Goal: Information Seeking & Learning: Learn about a topic

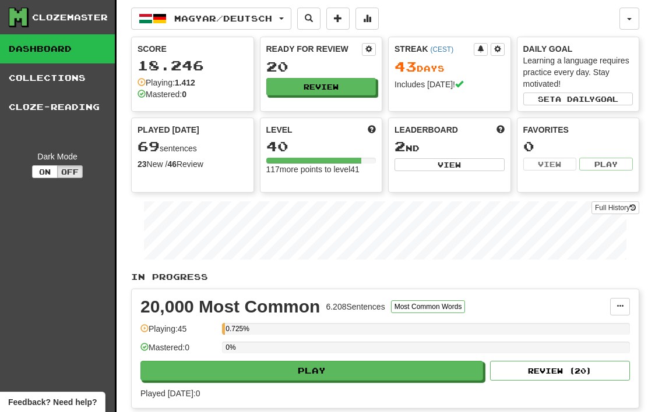
click at [65, 175] on button "Off" at bounding box center [70, 171] width 26 height 13
click at [42, 168] on button "On" at bounding box center [45, 171] width 26 height 13
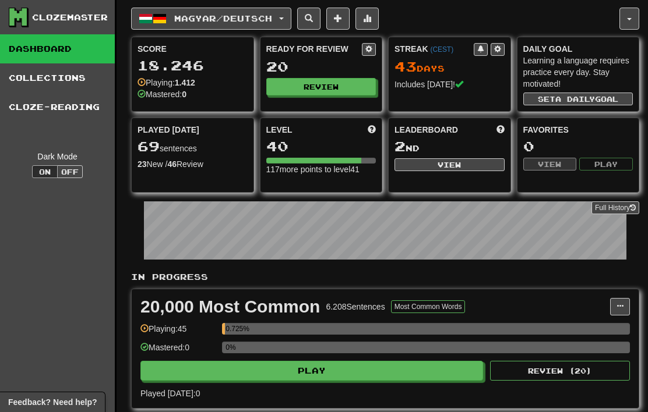
click at [69, 175] on button "Off" at bounding box center [70, 171] width 26 height 13
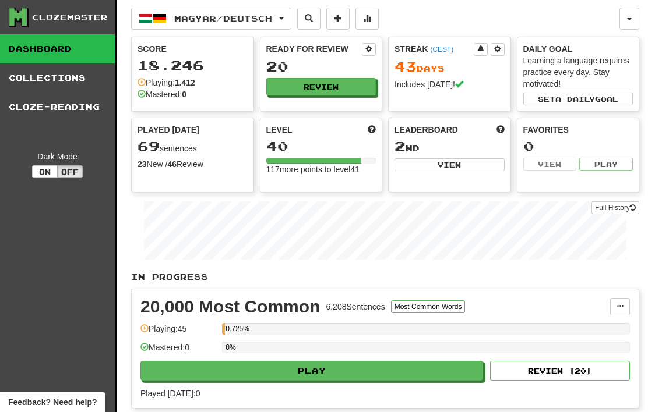
click at [38, 102] on link "Cloze-Reading" at bounding box center [57, 107] width 115 height 29
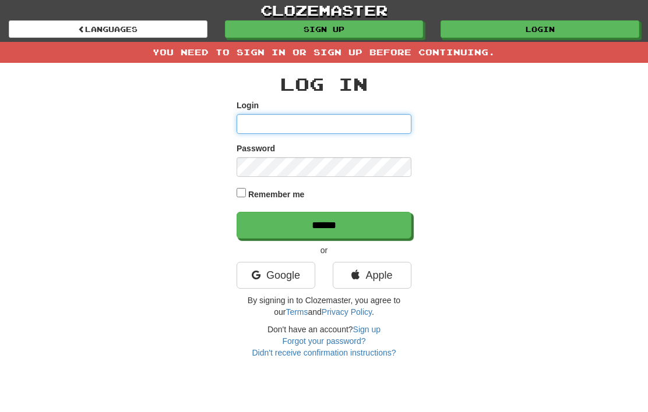
type input "********"
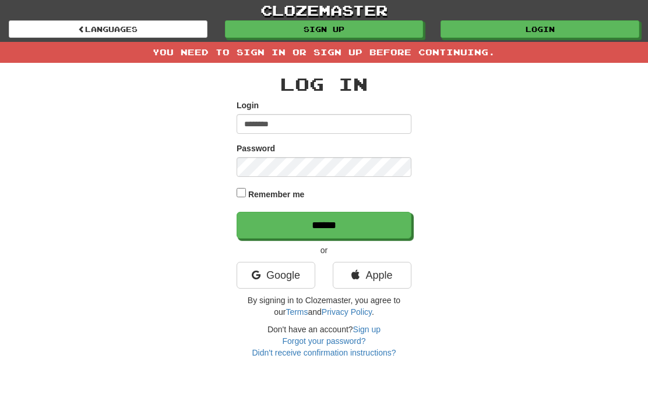
click at [324, 224] on input "******" at bounding box center [323, 225] width 175 height 27
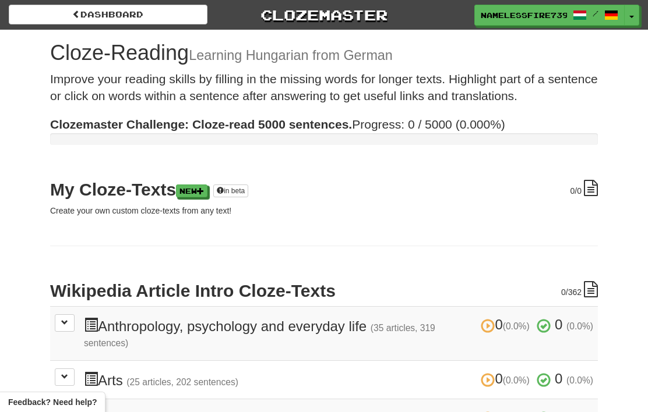
click at [199, 193] on link "New" at bounding box center [191, 191] width 31 height 13
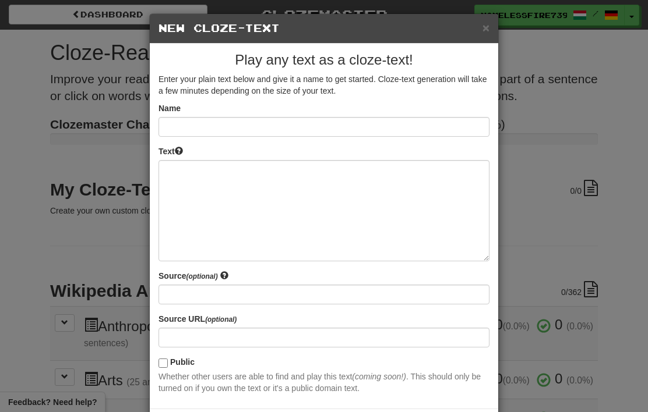
scroll to position [3, 0]
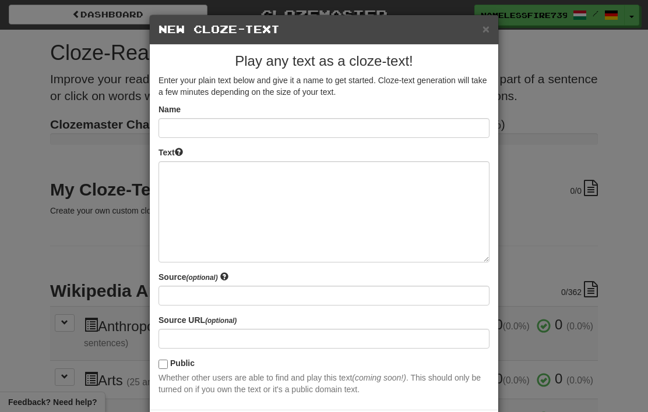
click at [584, 220] on div "× New Cloze-Text Play any text as a cloze-text! Enter your plain text below and…" at bounding box center [324, 206] width 648 height 412
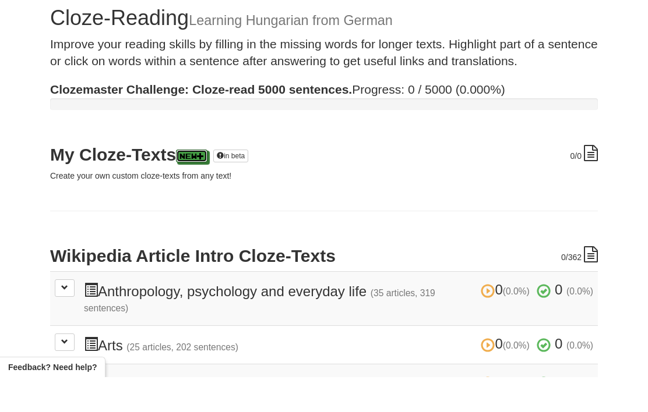
scroll to position [35, 0]
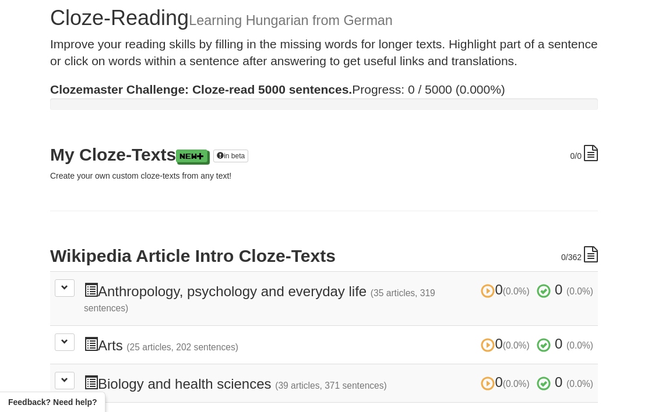
click at [207, 147] on h2 "My Cloze-Texts New in beta" at bounding box center [323, 154] width 547 height 19
click at [204, 153] on span at bounding box center [200, 156] width 7 height 7
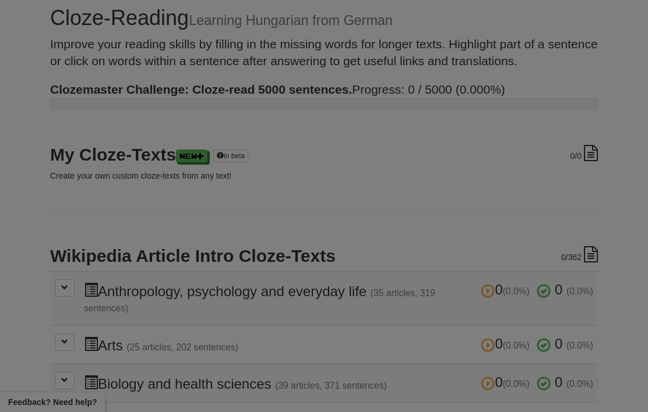
scroll to position [0, 0]
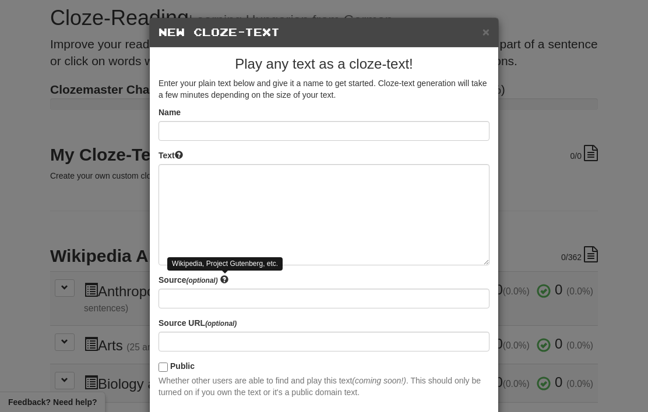
click at [228, 277] on span at bounding box center [224, 279] width 8 height 8
click at [570, 206] on div "× New Cloze-Text Play any text as a cloze-text! Enter your plain text below and…" at bounding box center [324, 206] width 648 height 412
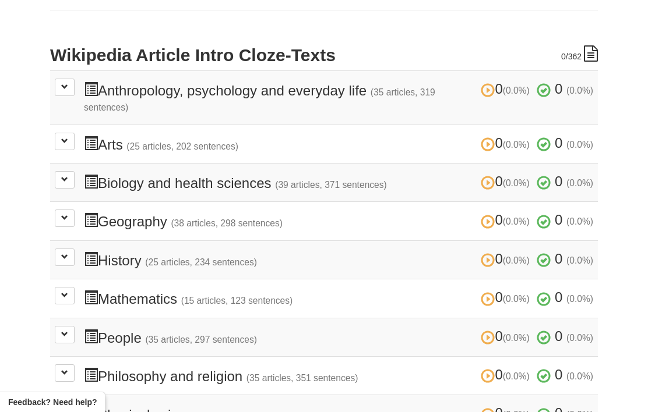
scroll to position [234, 0]
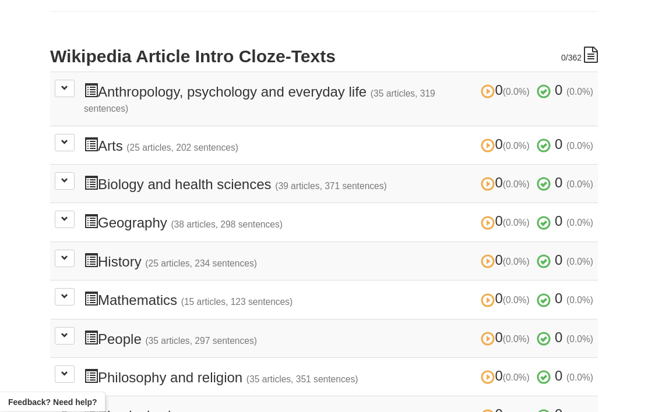
click at [133, 86] on h3 "0 (0.0%) 0 (0.0%) Anthropology, psychology and everyday life (35 articles, 319 …" at bounding box center [338, 99] width 509 height 33
click at [98, 83] on h3 "0 (0.0%) 0 (0.0%) Anthropology, psychology and everyday life (35 articles, 319 …" at bounding box center [338, 99] width 509 height 33
click at [80, 79] on td "0 (0.0%) 0 (0.0%) Anthropology, psychology and everyday life (35 articles, 319 …" at bounding box center [323, 99] width 547 height 54
click at [62, 87] on span at bounding box center [64, 87] width 7 height 7
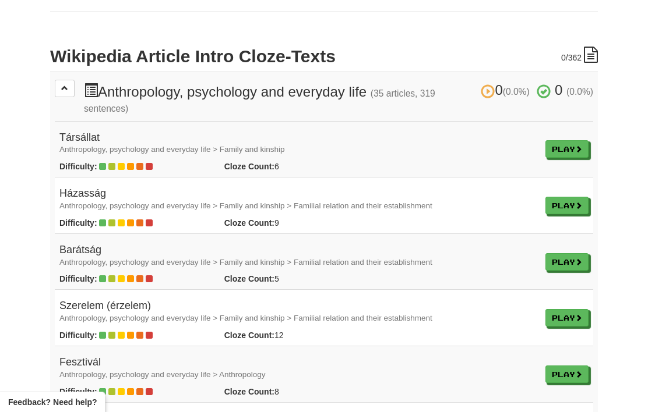
click at [574, 198] on link "Play" at bounding box center [566, 205] width 43 height 17
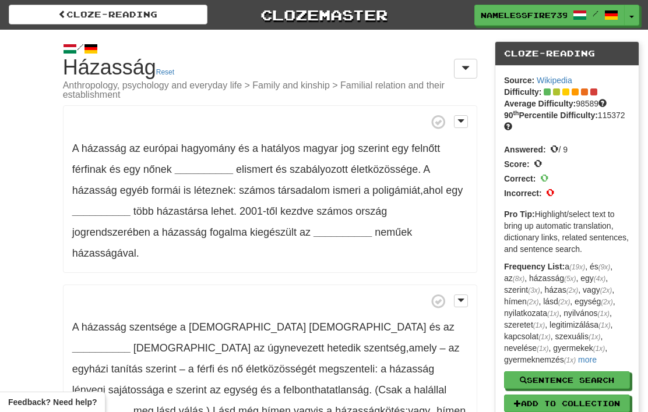
click at [459, 123] on span at bounding box center [460, 121] width 7 height 8
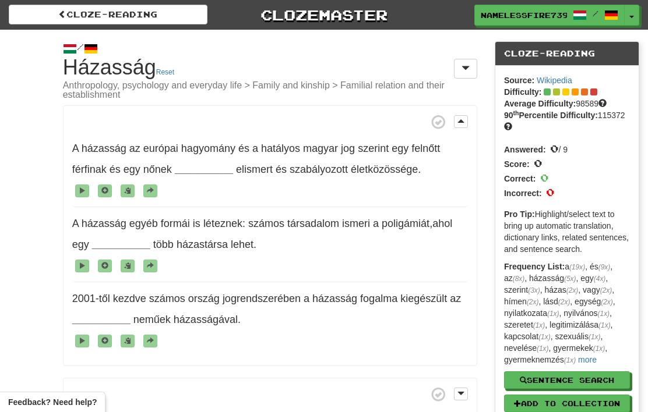
click at [154, 182] on span "Copy to clipboard" at bounding box center [269, 190] width 395 height 21
click at [461, 126] on button at bounding box center [461, 121] width 14 height 13
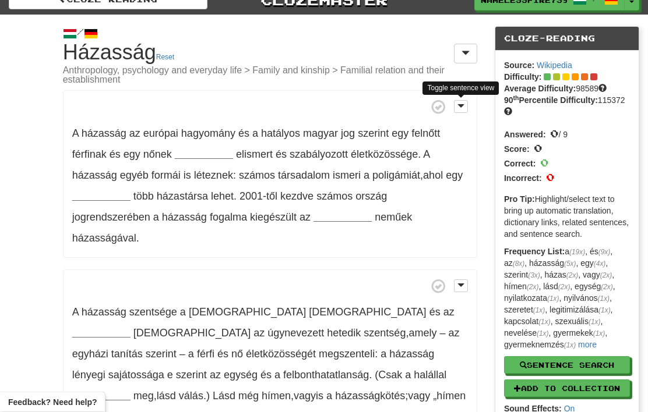
scroll to position [15, 0]
click at [606, 84] on span at bounding box center [602, 88] width 8 height 8
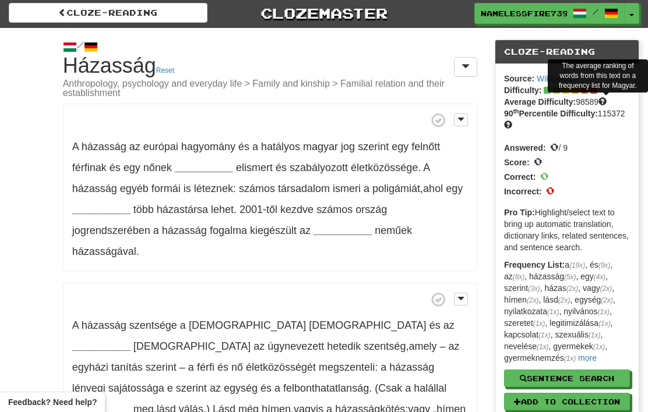
scroll to position [0, 0]
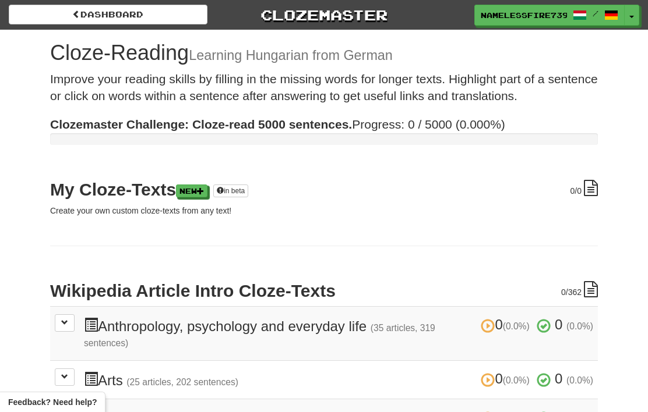
scroll to position [285, 0]
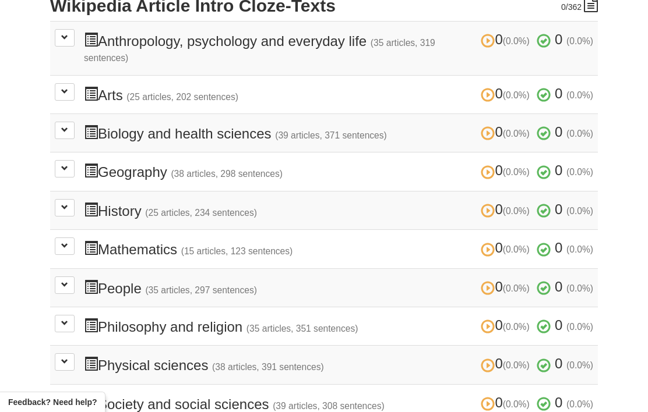
click at [133, 172] on h3 "0 (0.0%) 0 (0.0%) Geography (38 articles, 298 sentences) 0 (0.0%) 0 (0.0%)" at bounding box center [338, 171] width 509 height 17
click at [116, 167] on h3 "0 (0.0%) 0 (0.0%) Geography (38 articles, 298 sentences) 0 (0.0%) 0 (0.0%)" at bounding box center [338, 171] width 509 height 17
click at [89, 167] on span at bounding box center [91, 171] width 14 height 14
click at [73, 160] on button at bounding box center [65, 168] width 20 height 17
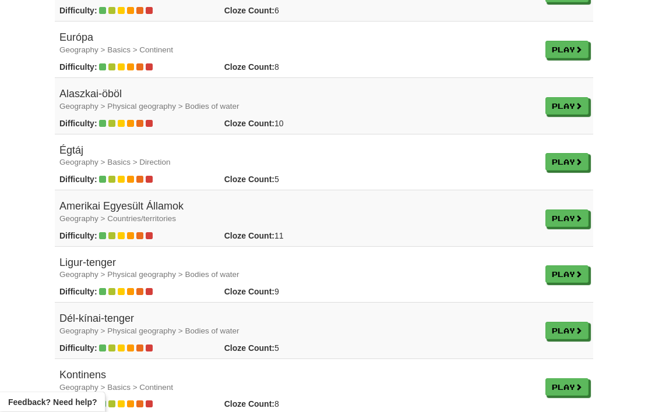
scroll to position [507, 0]
click at [568, 324] on link "Play" at bounding box center [566, 330] width 43 height 17
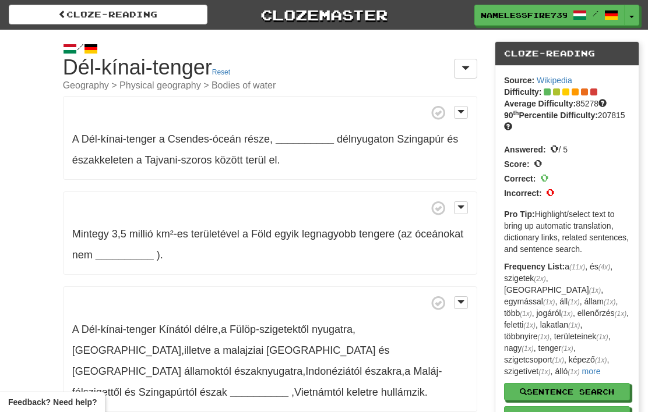
click at [575, 278] on p "Frequency List: a (11x) , és (4x) , szigetek (2x) , [GEOGRAPHIC_DATA] (1x) , eg…" at bounding box center [567, 319] width 126 height 116
click at [299, 134] on strong "__________" at bounding box center [304, 139] width 58 height 12
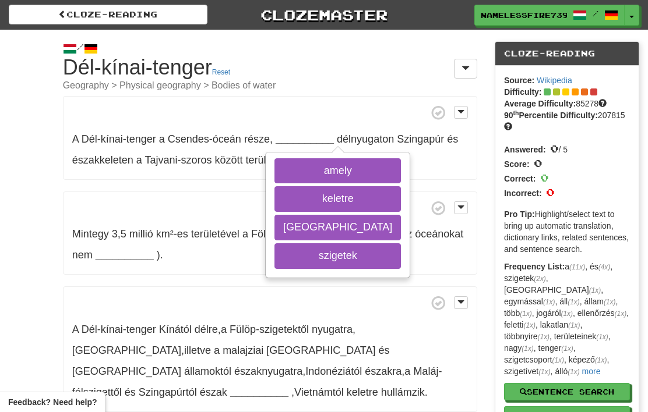
click at [325, 225] on button "[GEOGRAPHIC_DATA]" at bounding box center [337, 228] width 126 height 26
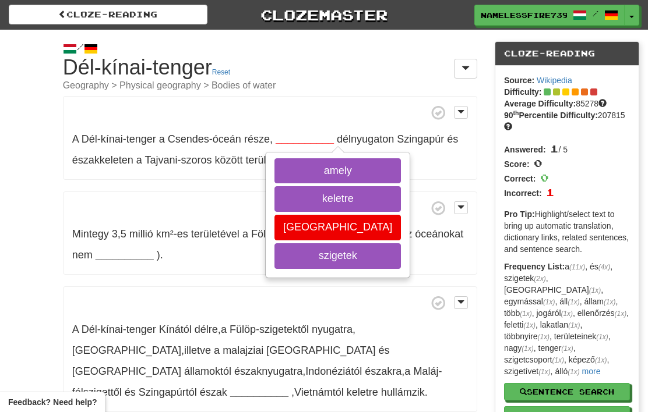
click at [319, 195] on button "keletre" at bounding box center [337, 199] width 126 height 26
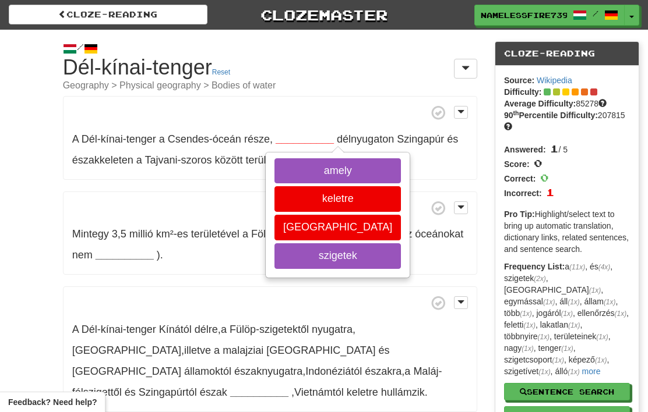
click at [317, 158] on button "amely" at bounding box center [337, 171] width 126 height 26
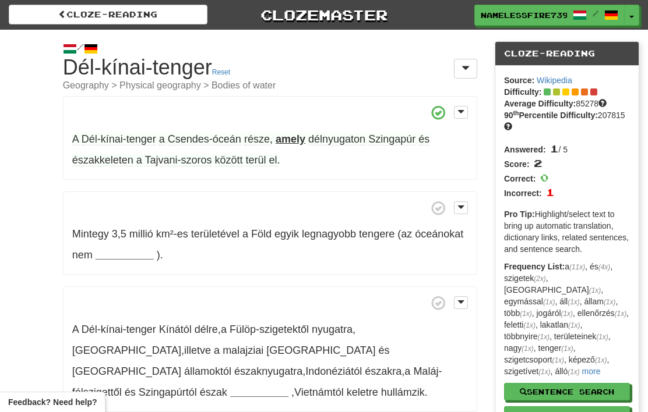
click at [136, 249] on strong "__________" at bounding box center [125, 255] width 58 height 12
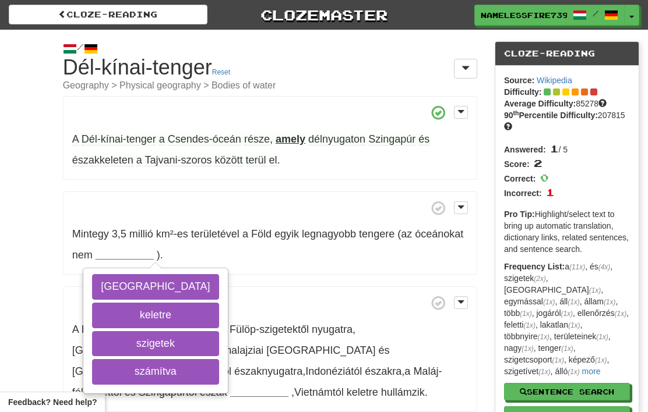
click at [127, 311] on button "keletre" at bounding box center [155, 316] width 126 height 26
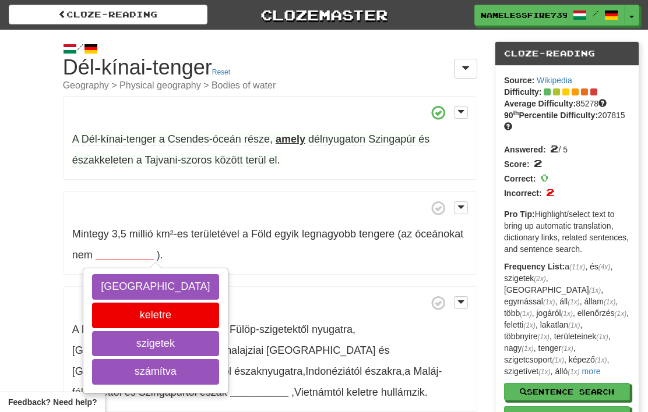
click at [140, 337] on button "szigetek" at bounding box center [155, 344] width 126 height 26
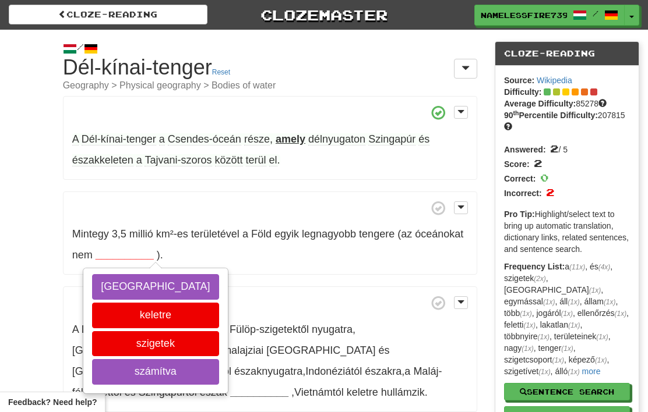
click at [143, 360] on button "számítva" at bounding box center [155, 372] width 126 height 26
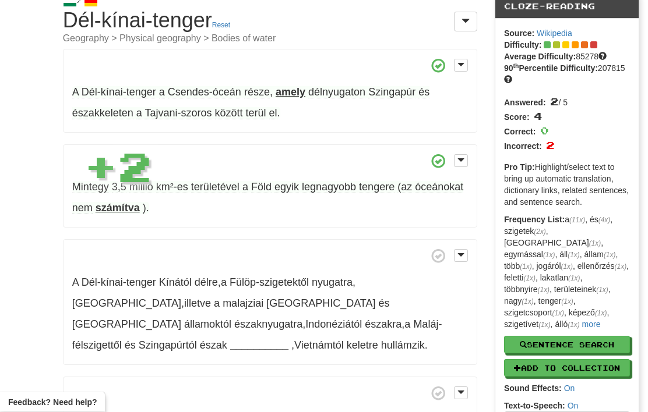
scroll to position [49, 0]
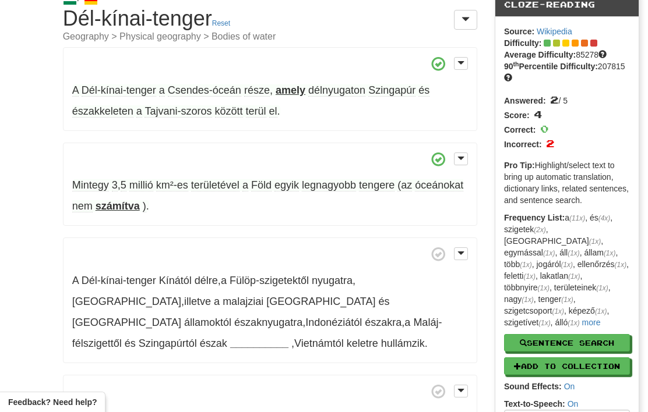
click at [288, 338] on strong "__________" at bounding box center [259, 344] width 58 height 12
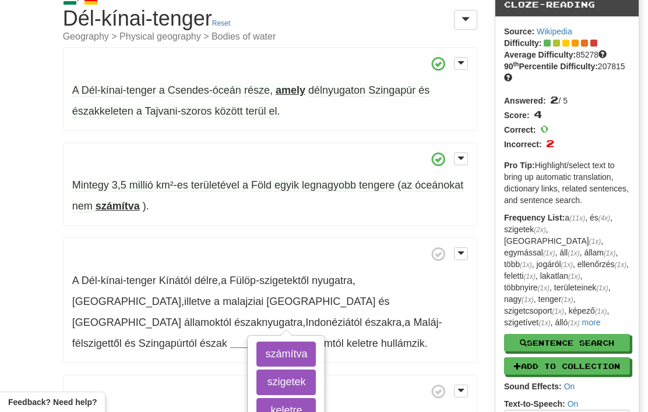
click at [304, 383] on button "szigetek" at bounding box center [285, 383] width 59 height 26
click at [296, 411] on button "keletre" at bounding box center [285, 411] width 59 height 26
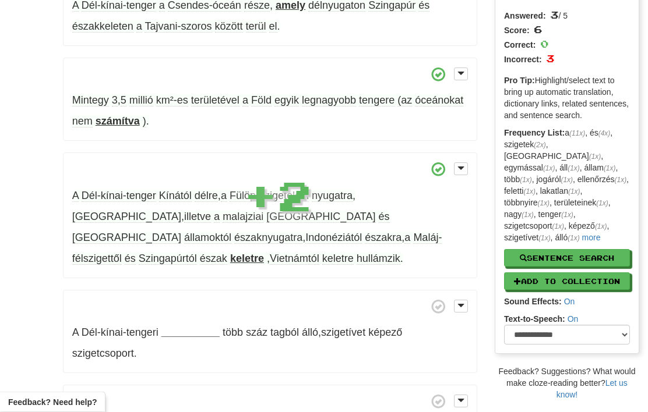
click at [197, 327] on strong "__________" at bounding box center [190, 333] width 58 height 12
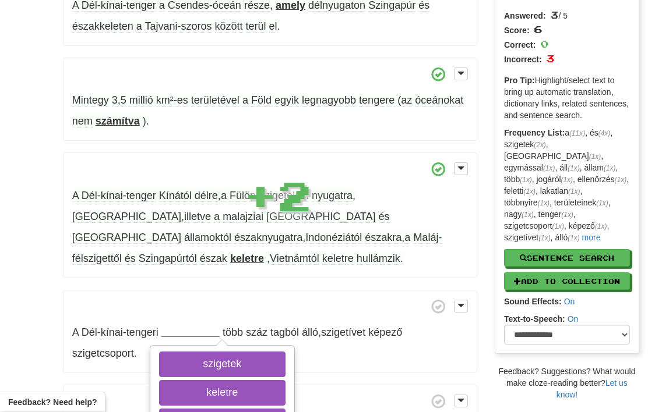
scroll to position [134, 0]
click at [211, 380] on button "keletre" at bounding box center [222, 393] width 126 height 26
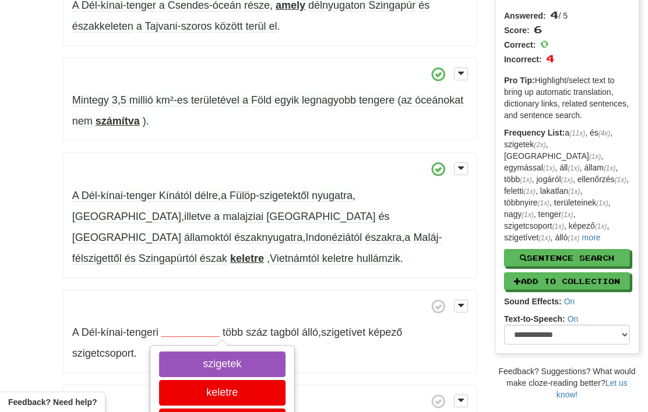
click at [210, 352] on button "szigetek" at bounding box center [222, 365] width 126 height 26
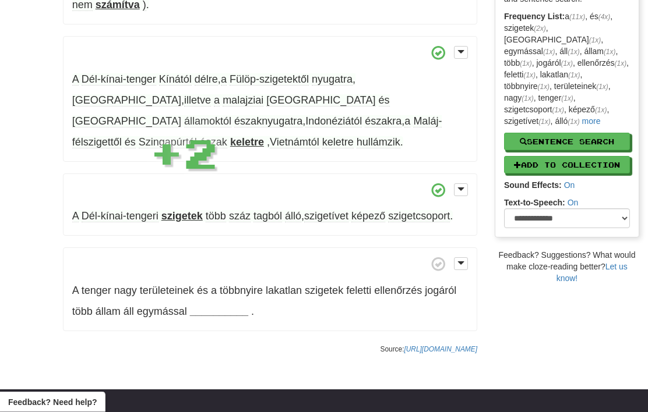
scroll to position [250, 0]
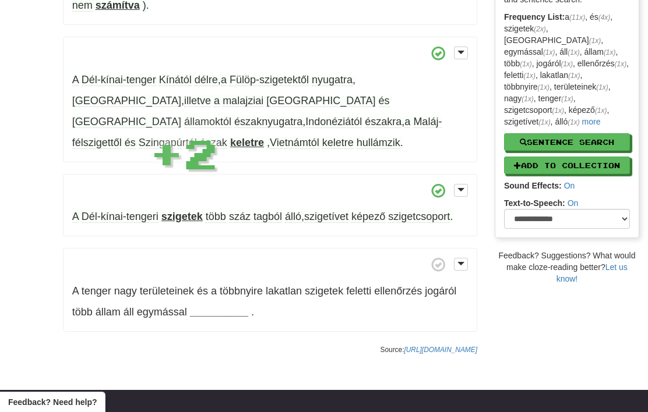
click at [227, 306] on strong "__________" at bounding box center [219, 312] width 58 height 12
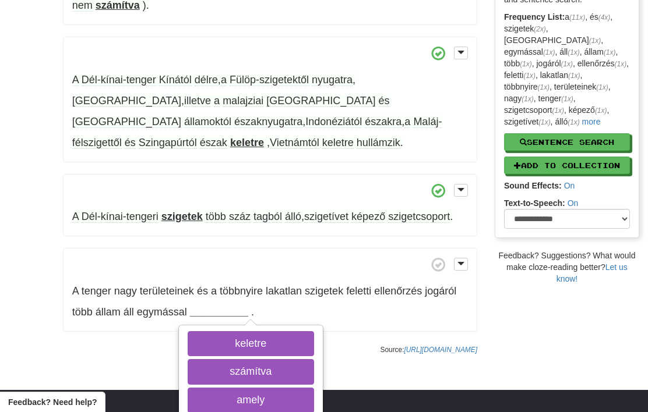
click at [239, 331] on button "keletre" at bounding box center [251, 344] width 126 height 26
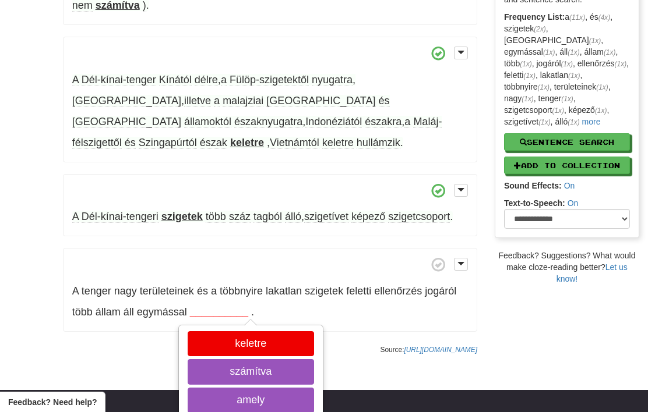
click at [245, 359] on button "számítva" at bounding box center [251, 372] width 126 height 26
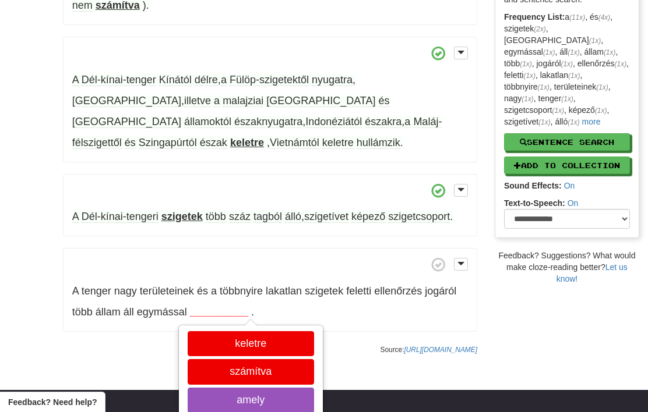
click at [240, 388] on button "amely" at bounding box center [251, 401] width 126 height 26
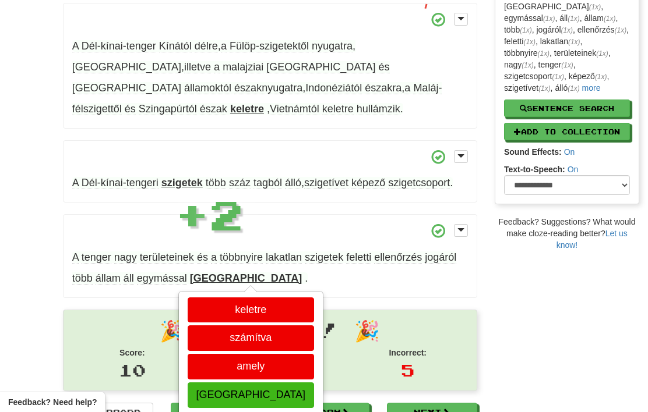
scroll to position [285, 0]
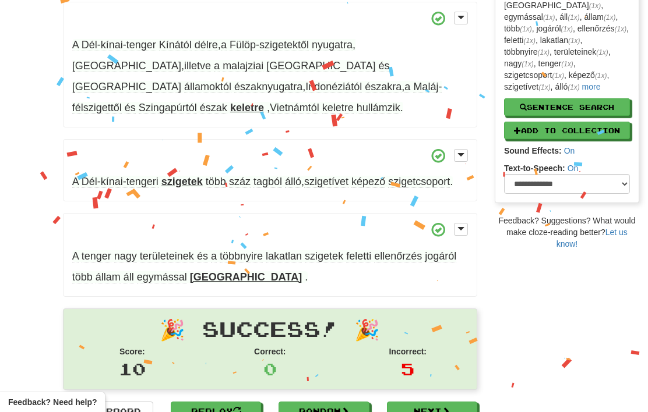
click at [460, 402] on link "Next" at bounding box center [432, 412] width 90 height 20
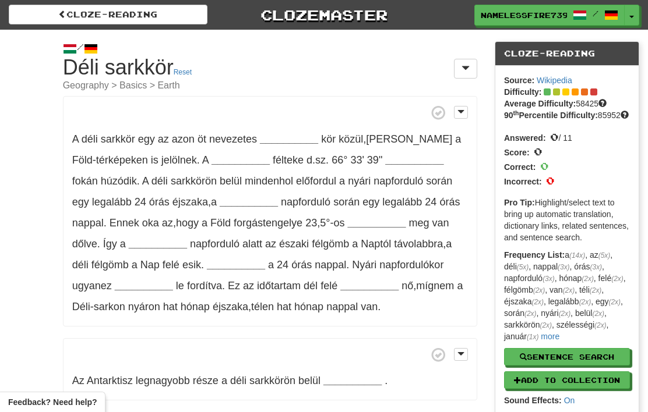
click at [285, 136] on strong "__________" at bounding box center [289, 139] width 58 height 12
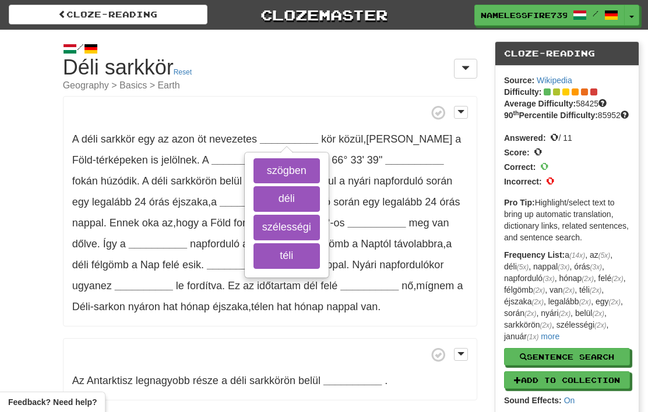
click at [286, 256] on button "téli" at bounding box center [286, 256] width 66 height 26
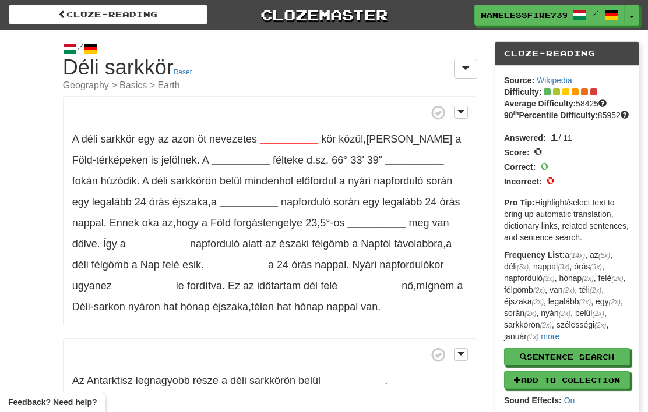
click at [465, 63] on span at bounding box center [465, 67] width 8 height 9
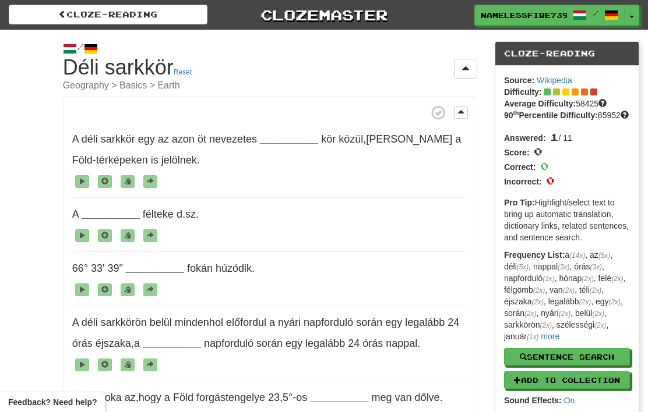
click at [59, 17] on span at bounding box center [62, 14] width 8 height 8
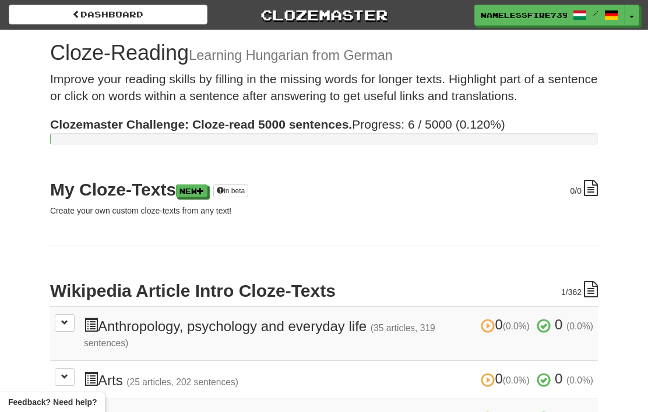
click at [193, 191] on link "New" at bounding box center [191, 191] width 31 height 13
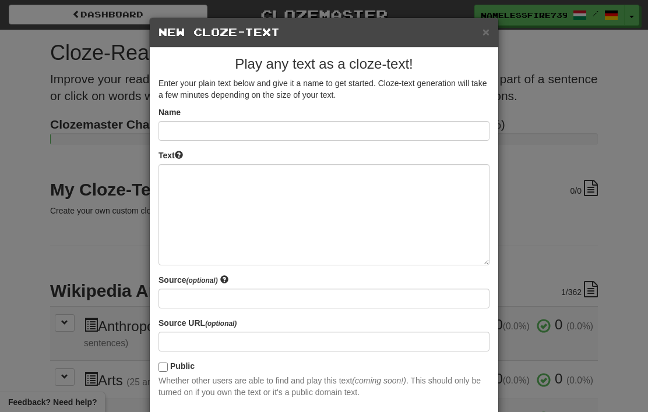
click at [570, 296] on div "× New Cloze-Text Play any text as a cloze-text! Enter your plain text below and…" at bounding box center [324, 206] width 648 height 412
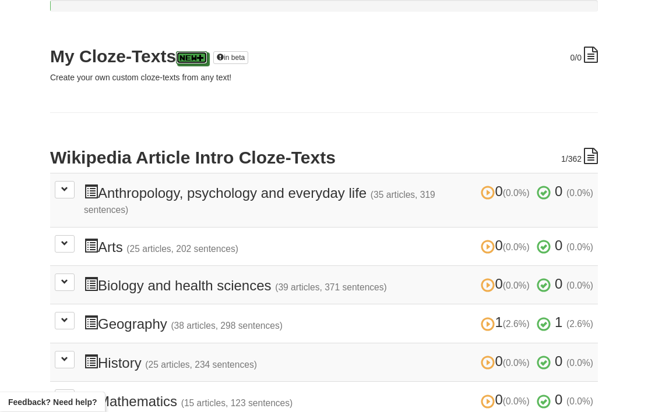
scroll to position [134, 0]
click at [181, 320] on small "(38 articles, 298 sentences)" at bounding box center [227, 325] width 112 height 10
click at [101, 316] on h3 "1 (2.6%) 1 (2.6%) Geography (38 articles, 298 sentences) 1 (2.6%) 1 (2.6%)" at bounding box center [338, 322] width 509 height 17
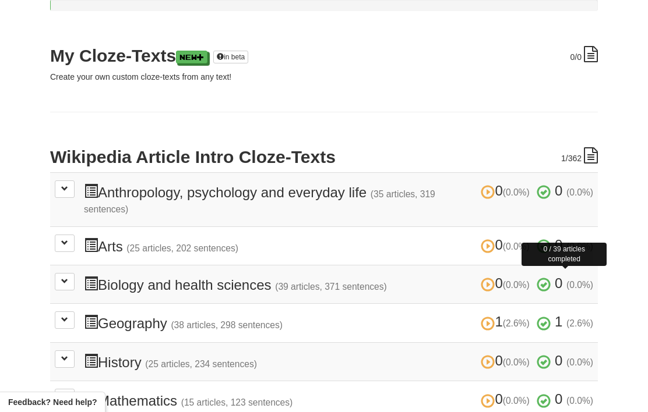
click at [563, 280] on span "0 (0.0%)" at bounding box center [564, 283] width 56 height 16
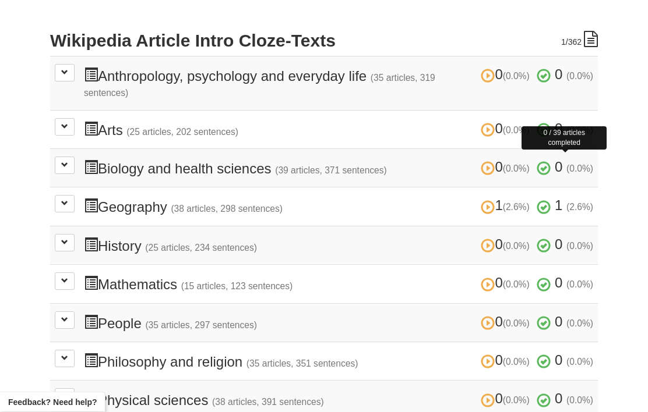
scroll to position [250, 0]
click at [65, 393] on span at bounding box center [64, 396] width 7 height 7
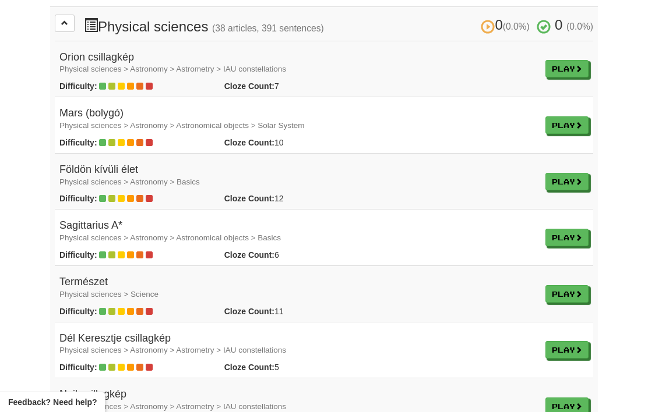
scroll to position [623, 0]
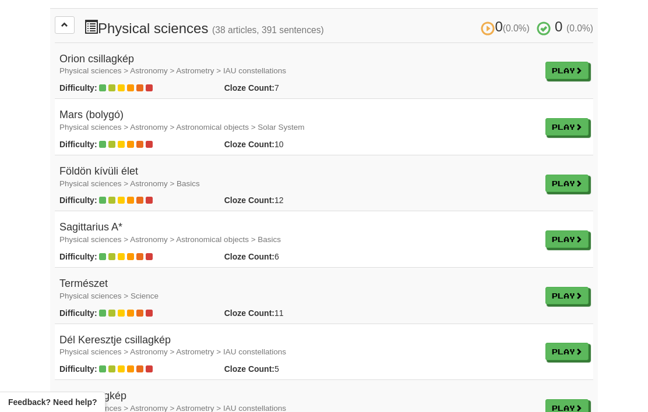
click at [574, 287] on link "Play" at bounding box center [566, 295] width 43 height 17
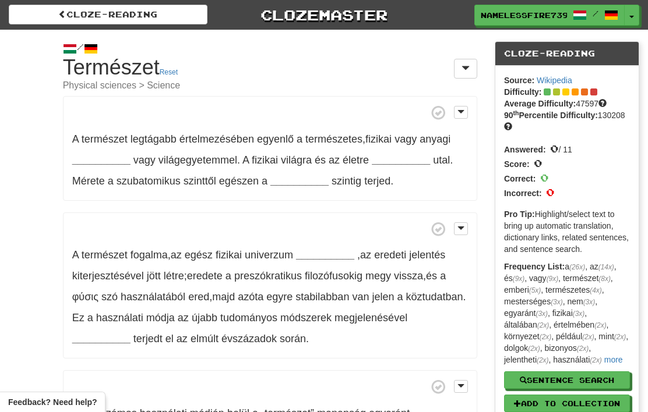
click at [111, 155] on strong "__________" at bounding box center [101, 160] width 58 height 12
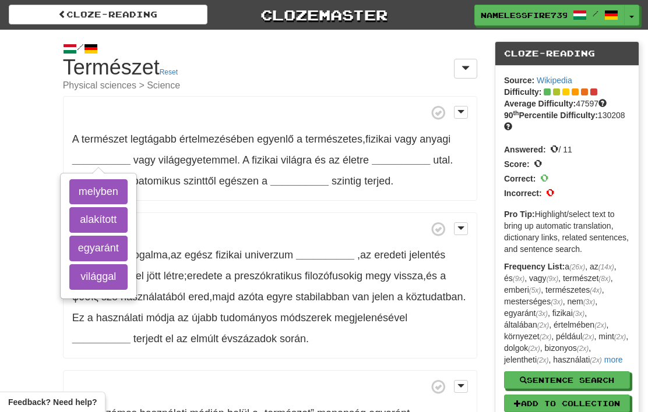
click at [409, 312] on p "A természet fogalma , az egész fizikai univerzum __________ , az eredeti jelent…" at bounding box center [270, 286] width 414 height 147
click at [321, 8] on link "Clozemaster" at bounding box center [324, 15] width 199 height 20
click at [335, 11] on link "Clozemaster" at bounding box center [324, 15] width 199 height 20
